Goal: Task Accomplishment & Management: Manage account settings

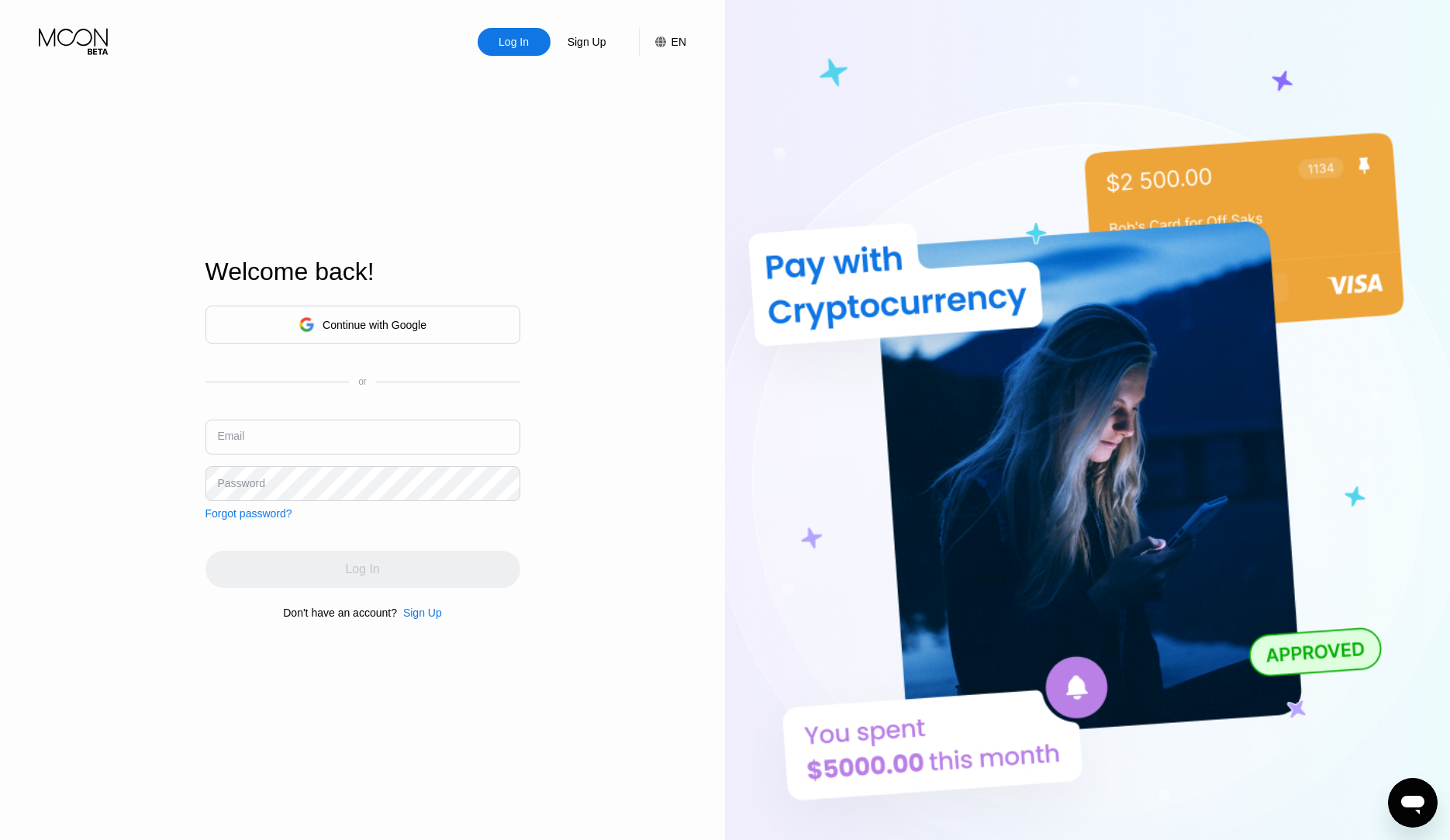
click at [279, 438] on input "text" at bounding box center [363, 436] width 315 height 35
click at [534, 648] on div "Log In Sign Up EN Language Select an item Save Welcome back! Continue with Goog…" at bounding box center [362, 461] width 725 height 923
click at [299, 431] on input "text" at bounding box center [363, 436] width 315 height 35
paste input "[EMAIL_ADDRESS][DOMAIN_NAME]"
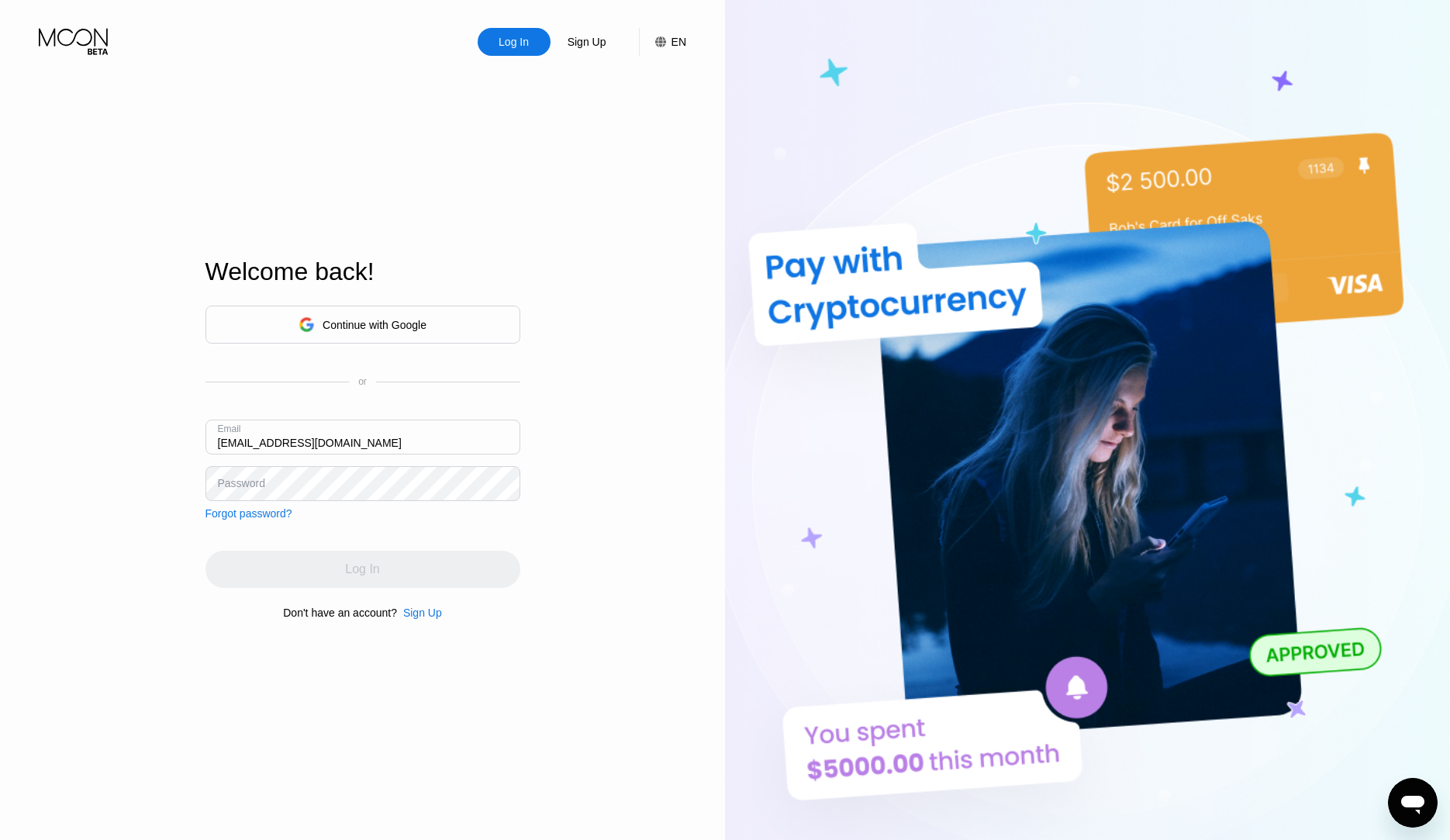
type input "[EMAIL_ADDRESS][DOMAIN_NAME]"
click at [359, 823] on div "Welcome back! Continue with Google or Email [EMAIL_ADDRESS][DOMAIN_NAME] Passwo…" at bounding box center [363, 438] width 315 height 923
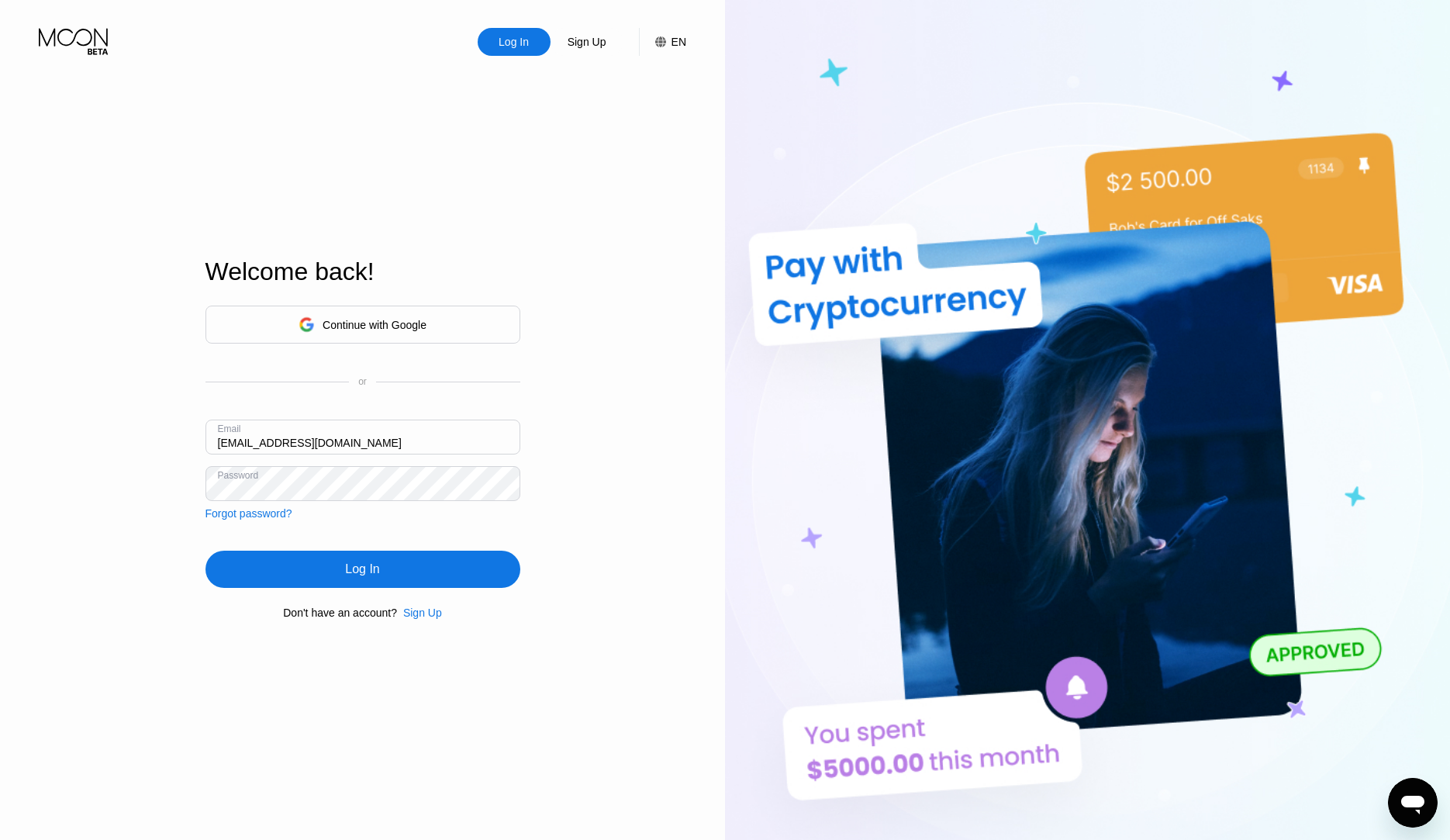
click at [381, 572] on div "Log In" at bounding box center [363, 569] width 315 height 37
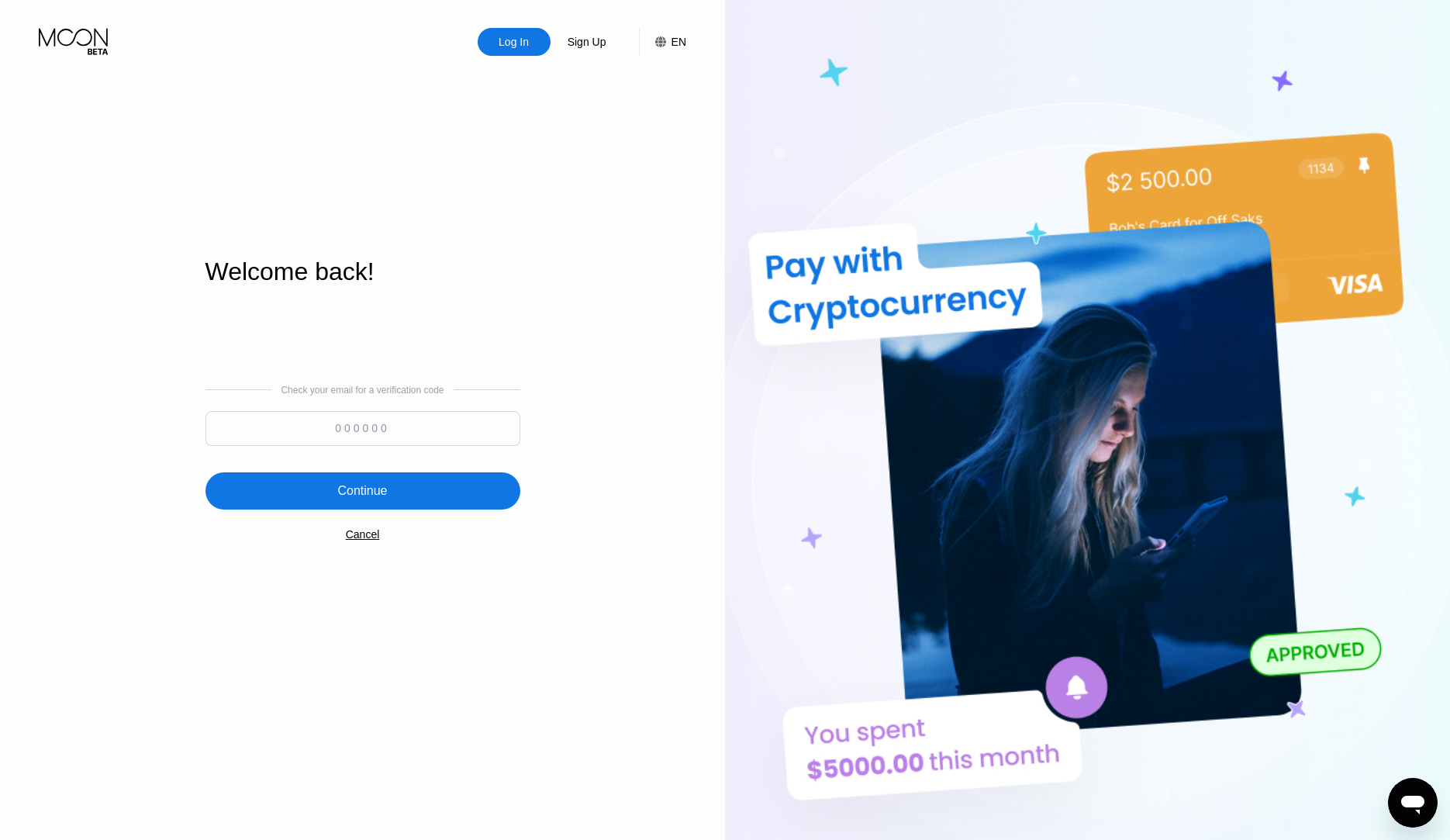
click at [396, 433] on input at bounding box center [363, 428] width 315 height 35
paste input "960176"
type input "960176"
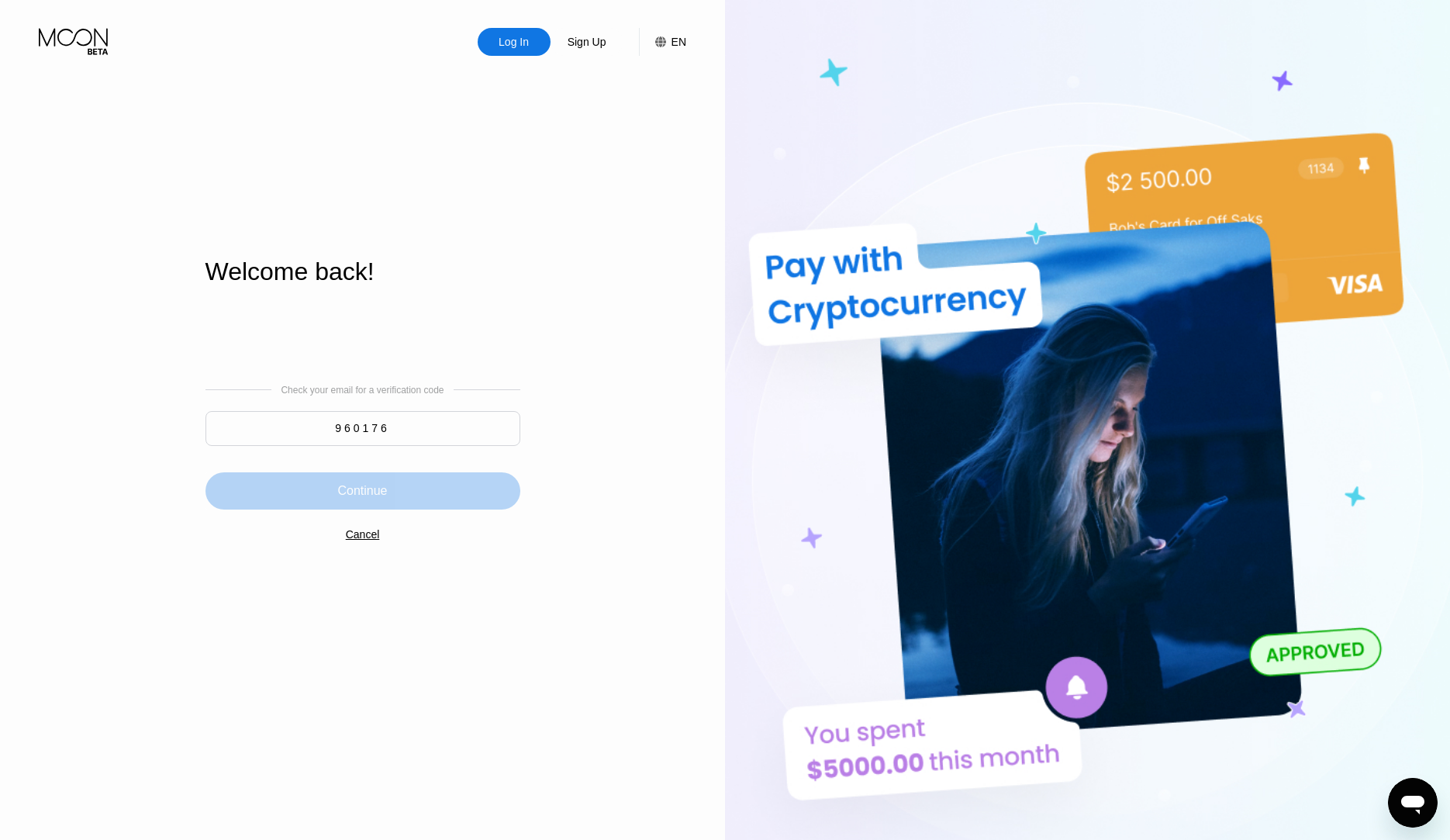
click at [401, 480] on div "Continue" at bounding box center [363, 491] width 315 height 37
